Goal: Information Seeking & Learning: Learn about a topic

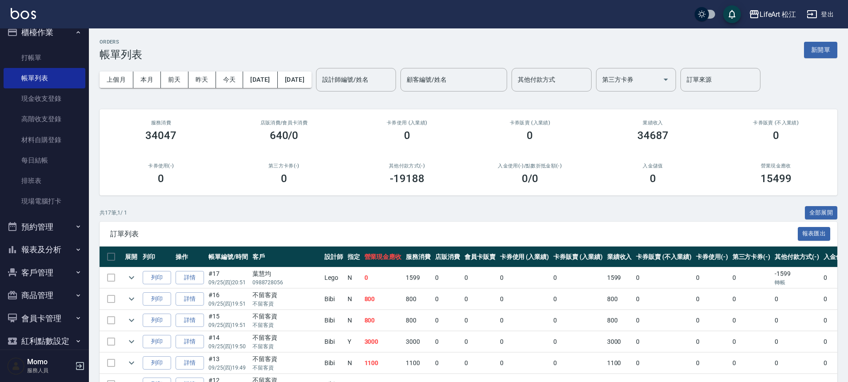
scroll to position [25, 0]
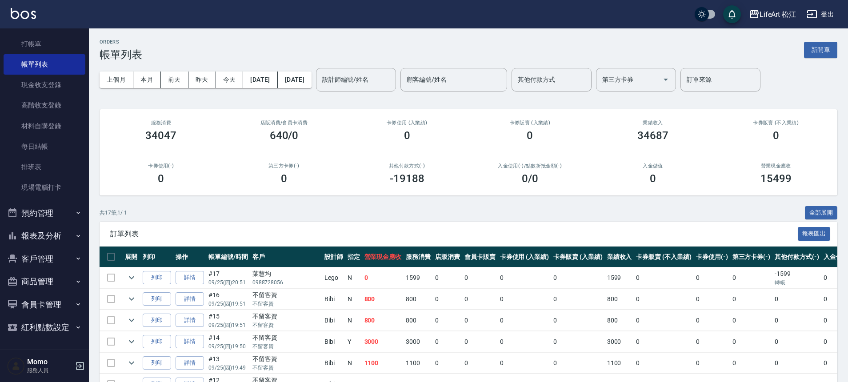
click at [27, 256] on button "客戶管理" at bounding box center [45, 258] width 82 height 23
click at [32, 231] on button "報表及分析" at bounding box center [45, 235] width 82 height 23
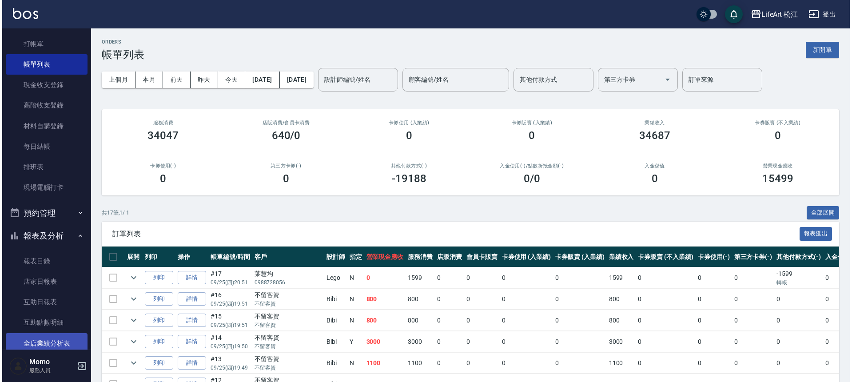
scroll to position [27, 0]
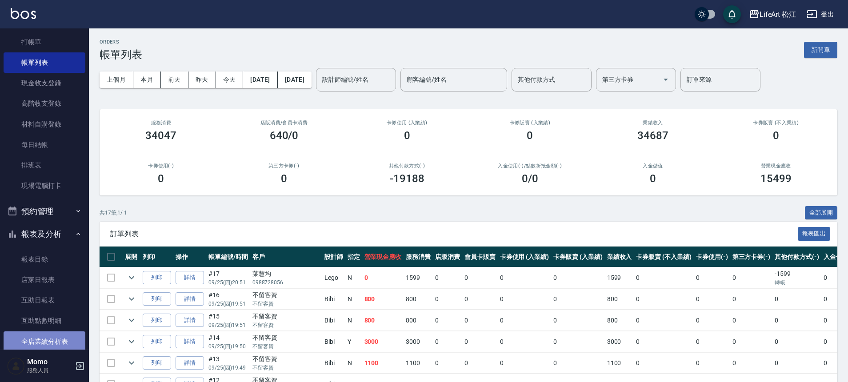
click at [57, 337] on link "全店業績分析表" at bounding box center [45, 341] width 82 height 20
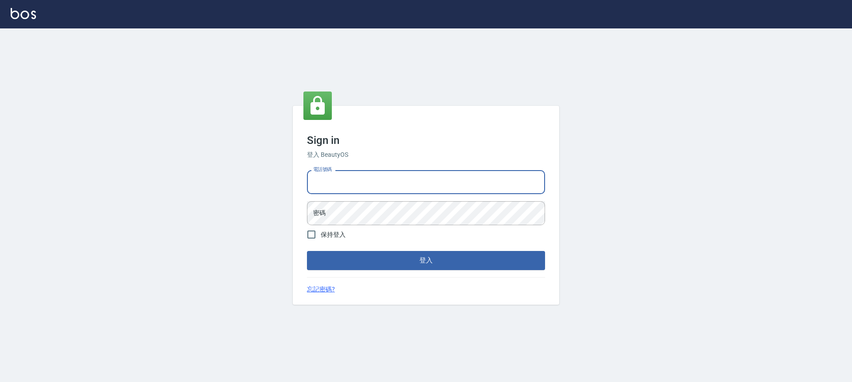
click at [476, 184] on input "電話號碼" at bounding box center [426, 182] width 238 height 24
type input "０"
type input "0900345509"
click at [307, 251] on button "登入" at bounding box center [426, 260] width 238 height 19
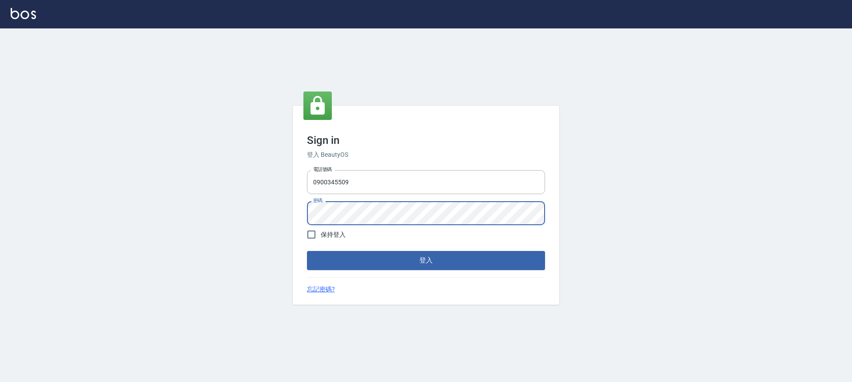
click at [307, 251] on button "登入" at bounding box center [426, 260] width 238 height 19
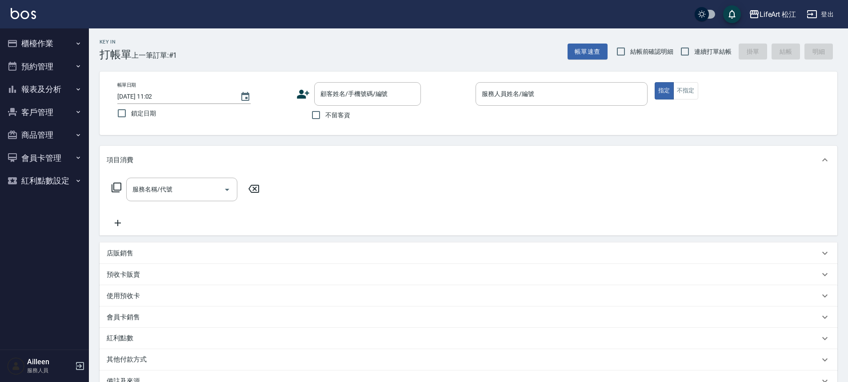
click at [39, 87] on button "報表及分析" at bounding box center [45, 89] width 82 height 23
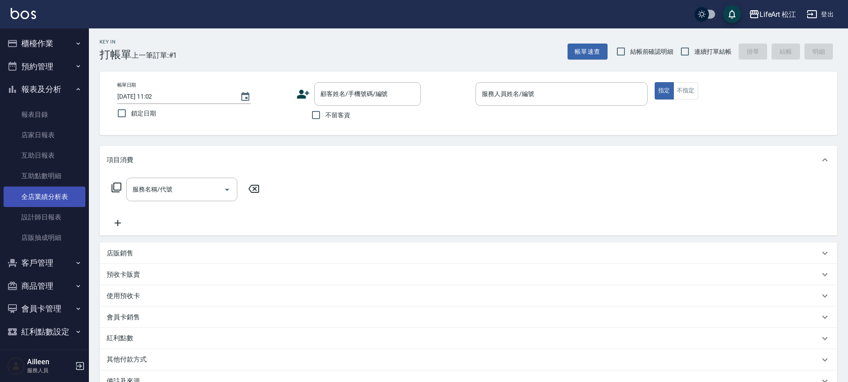
click at [39, 200] on link "全店業績分析表" at bounding box center [45, 197] width 82 height 20
